Goal: Go to known website: Go to known website

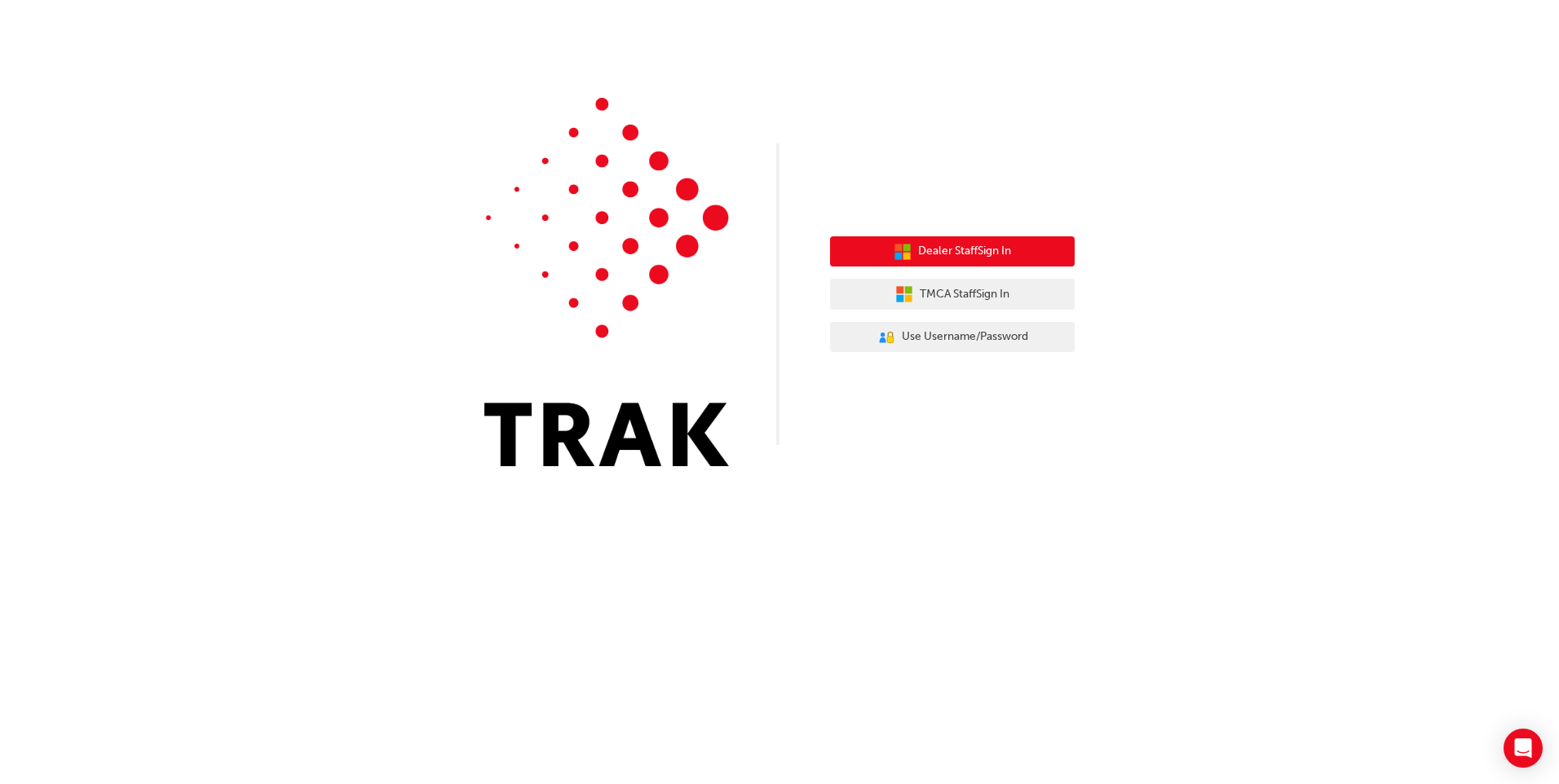
click at [937, 250] on span "Dealer Staff Sign In" at bounding box center [964, 251] width 93 height 19
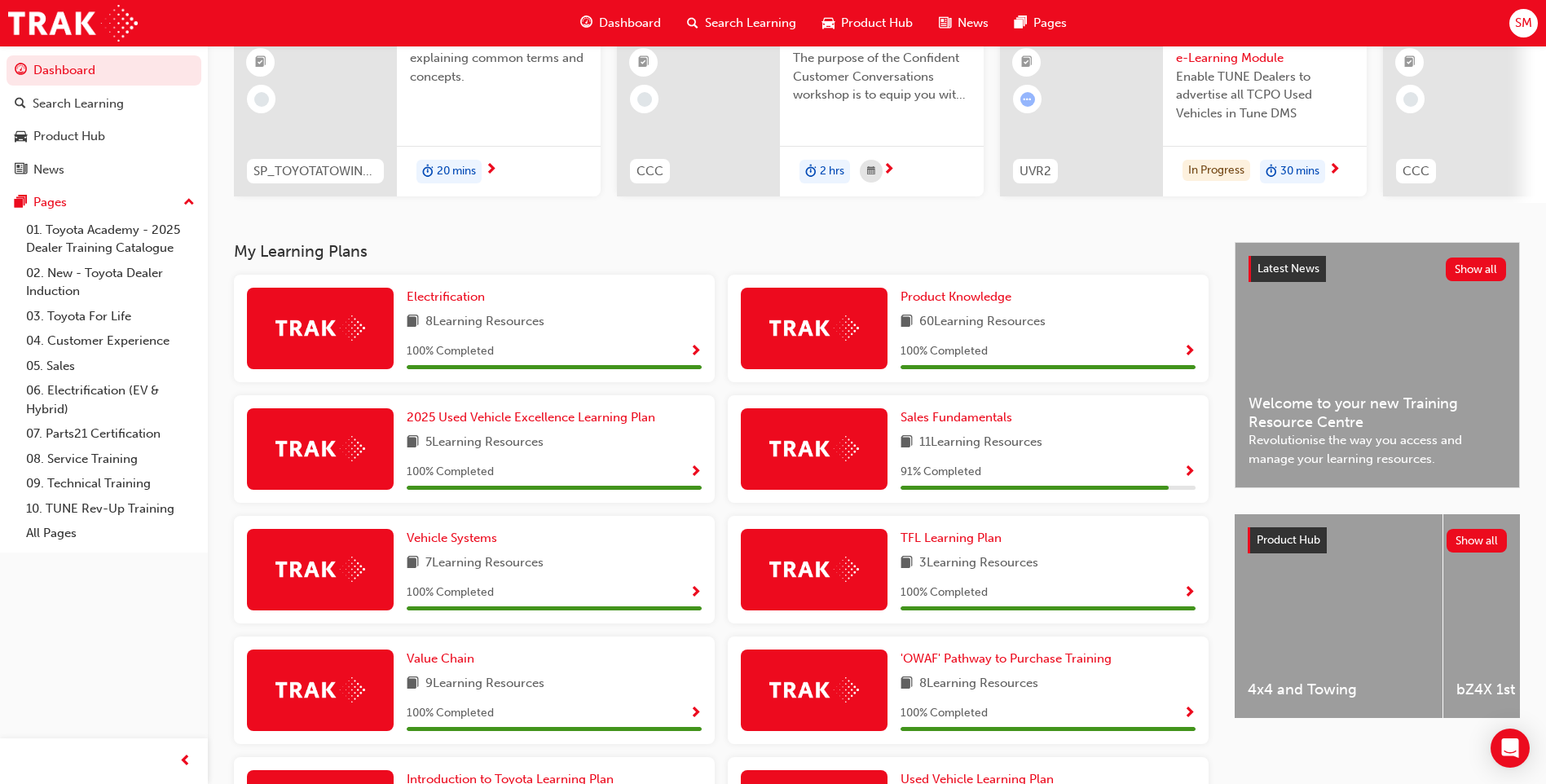
scroll to position [14, 0]
